Goal: Leave review/rating

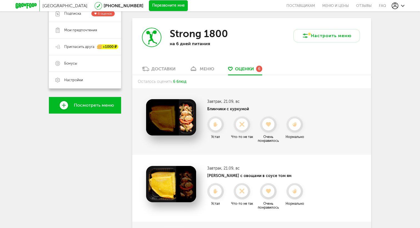
scroll to position [114, 0]
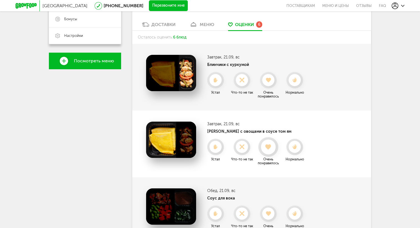
scroll to position [152, 0]
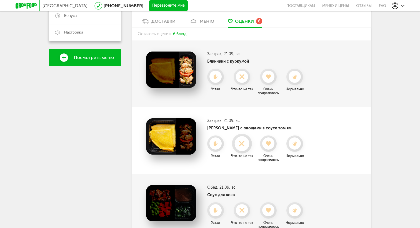
click at [243, 143] on use at bounding box center [241, 143] width 11 height 11
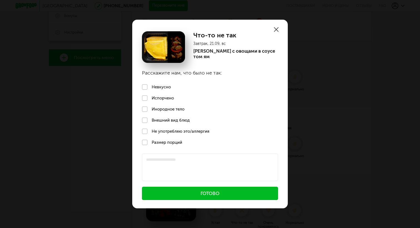
click at [164, 86] on label "Невкусно" at bounding box center [209, 87] width 155 height 11
click at [195, 189] on button "Готово" at bounding box center [210, 193] width 136 height 13
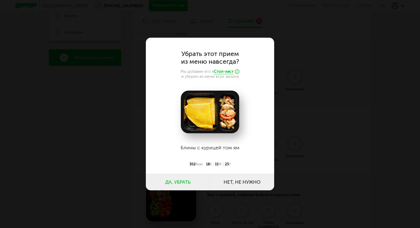
click at [197, 183] on button "Да, убрать" at bounding box center [178, 182] width 64 height 17
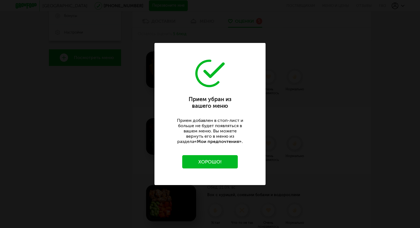
click at [218, 158] on button "Хорошо!" at bounding box center [209, 161] width 55 height 13
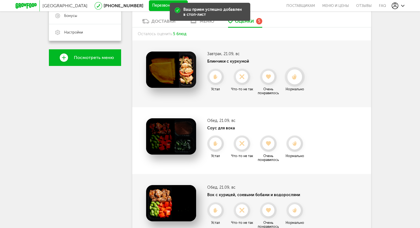
click at [294, 75] on icon at bounding box center [294, 77] width 15 height 6
